Goal: Transaction & Acquisition: Purchase product/service

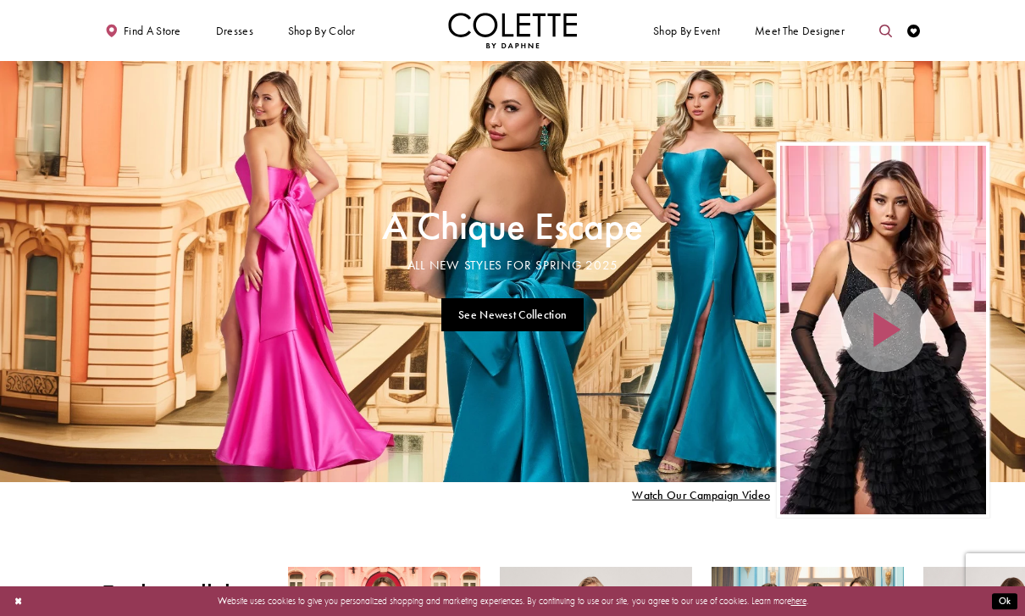
click at [885, 27] on icon "Toggle search" at bounding box center [885, 31] width 13 height 13
click at [815, 30] on input "Search" at bounding box center [819, 31] width 154 height 19
type input "**********"
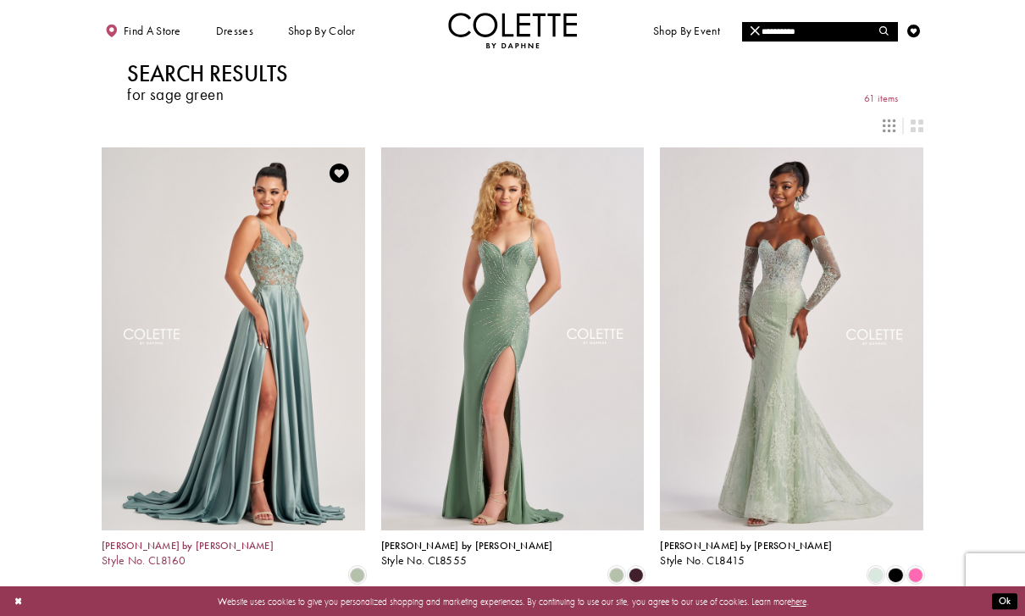
click at [164, 547] on span "Colette by Daphne" at bounding box center [188, 546] width 172 height 14
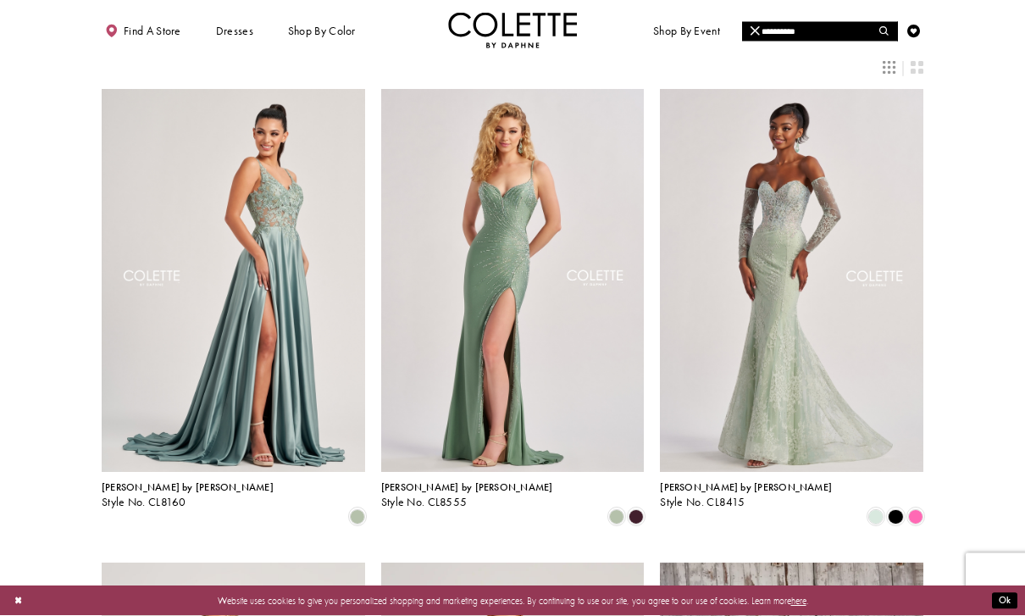
scroll to position [85, 0]
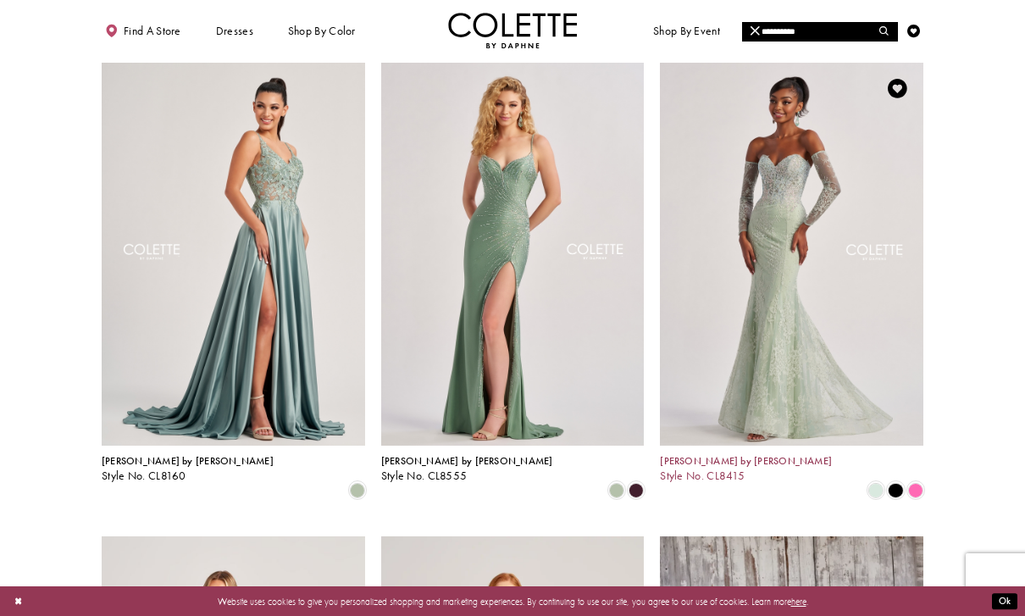
click at [713, 463] on span "Colette by Daphne" at bounding box center [746, 461] width 172 height 14
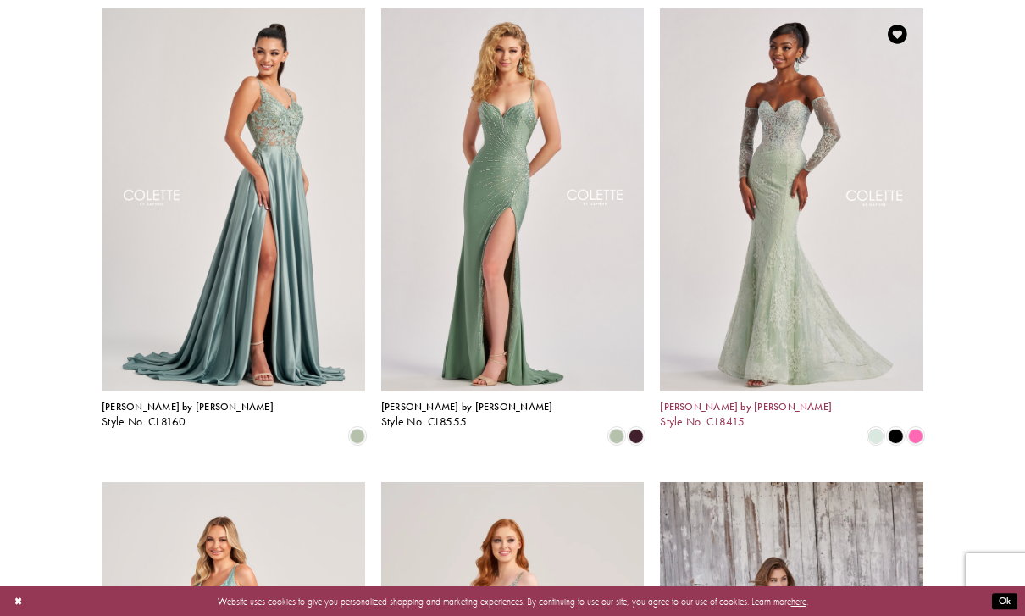
scroll to position [0, 0]
